Goal: Navigation & Orientation: Find specific page/section

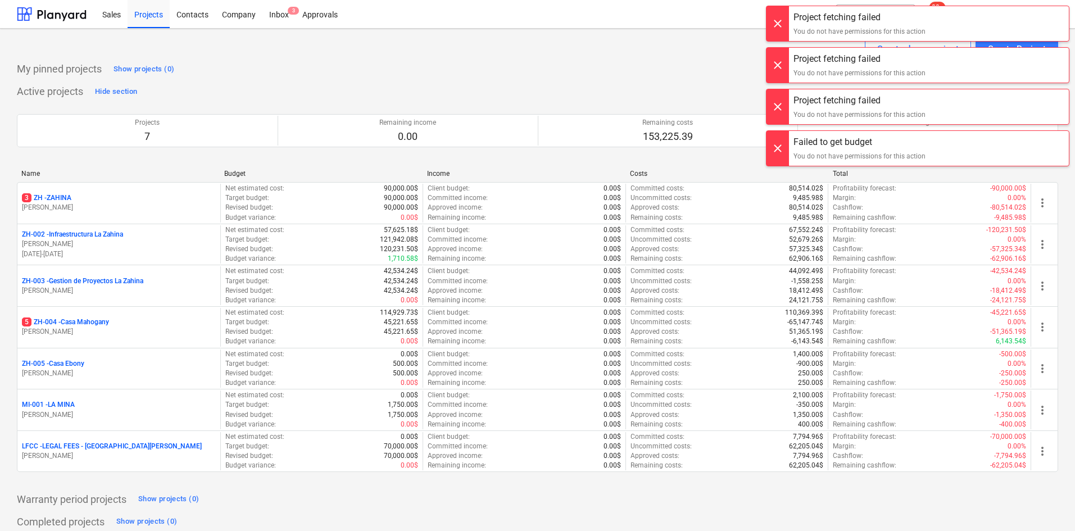
click at [776, 21] on div at bounding box center [778, 23] width 22 height 35
click at [776, 21] on div at bounding box center [778, 18] width 22 height 35
click at [776, 21] on div at bounding box center [778, 23] width 22 height 35
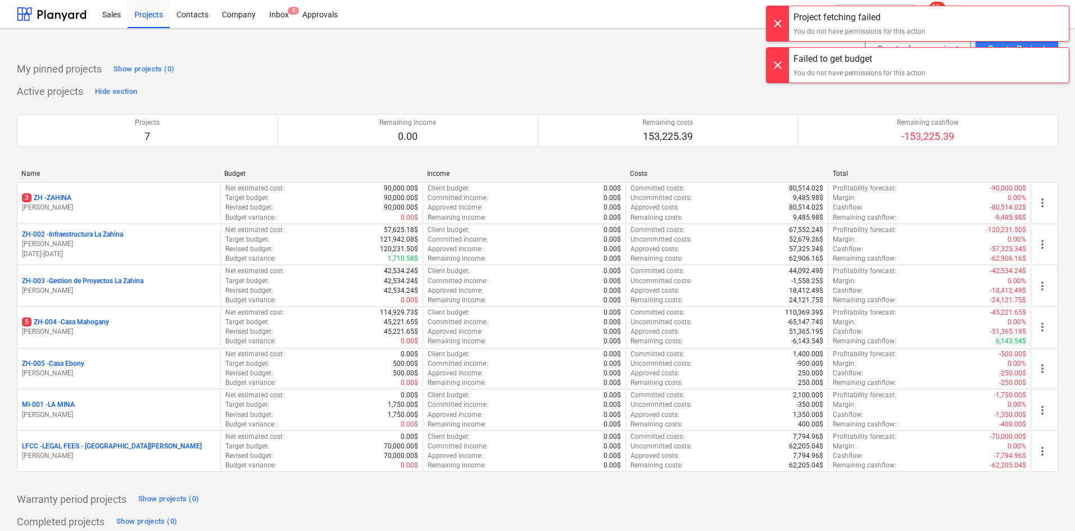
click at [776, 21] on div at bounding box center [778, 18] width 22 height 35
click at [776, 21] on div at bounding box center [778, 23] width 22 height 35
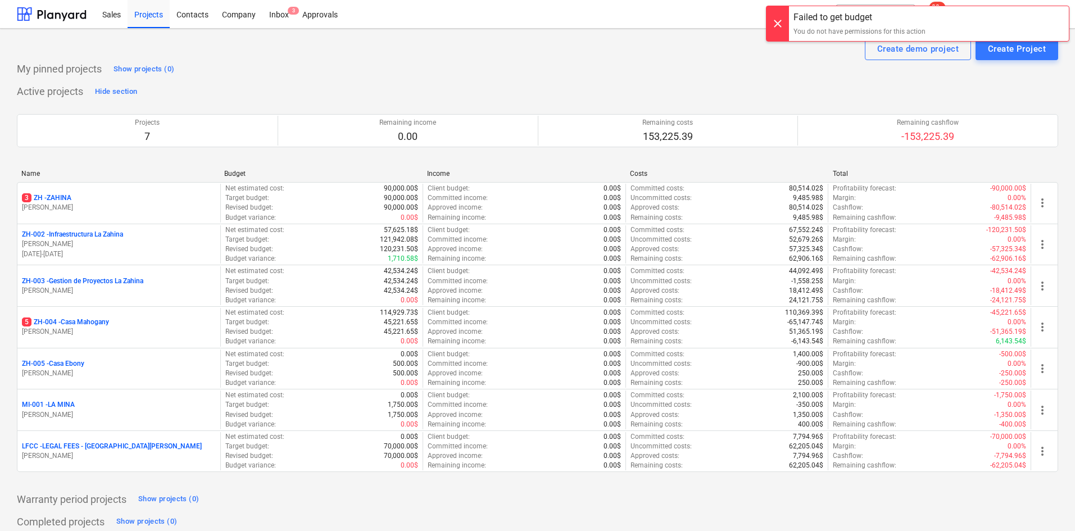
click at [776, 21] on div at bounding box center [778, 23] width 22 height 35
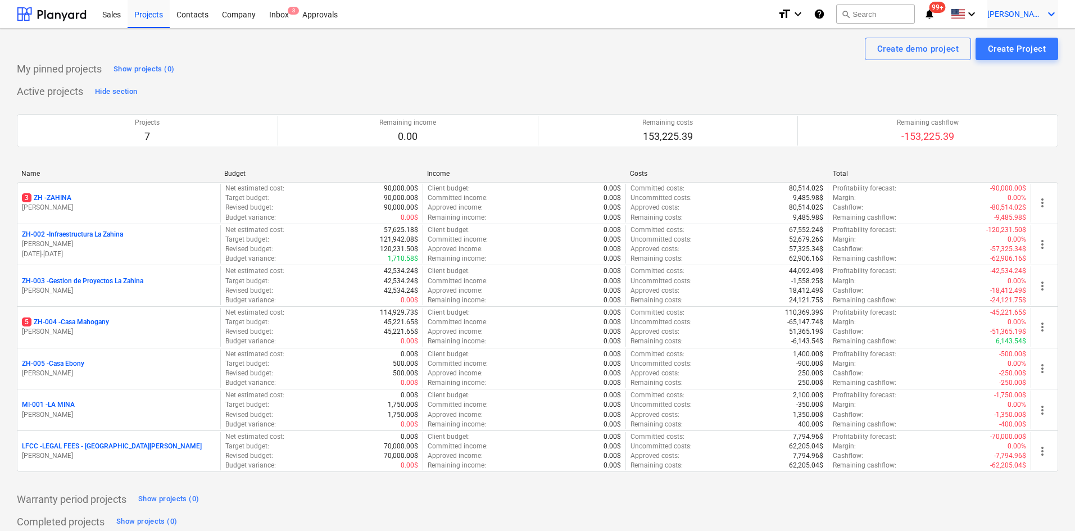
click at [1050, 12] on icon "keyboard_arrow_down" at bounding box center [1051, 13] width 13 height 13
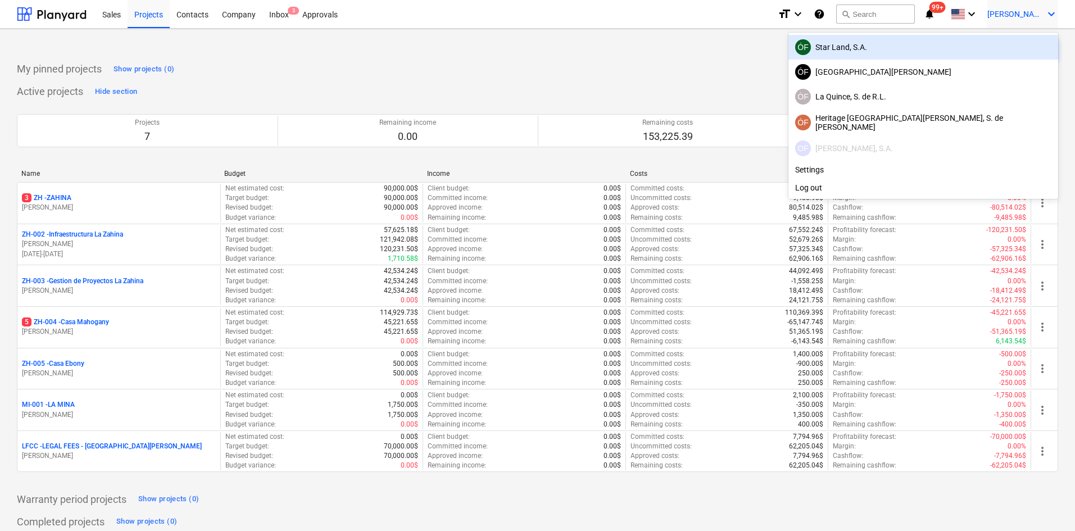
click at [964, 47] on div "ÓF Star Land, S.A." at bounding box center [924, 47] width 256 height 16
